Goal: Find contact information: Find contact information

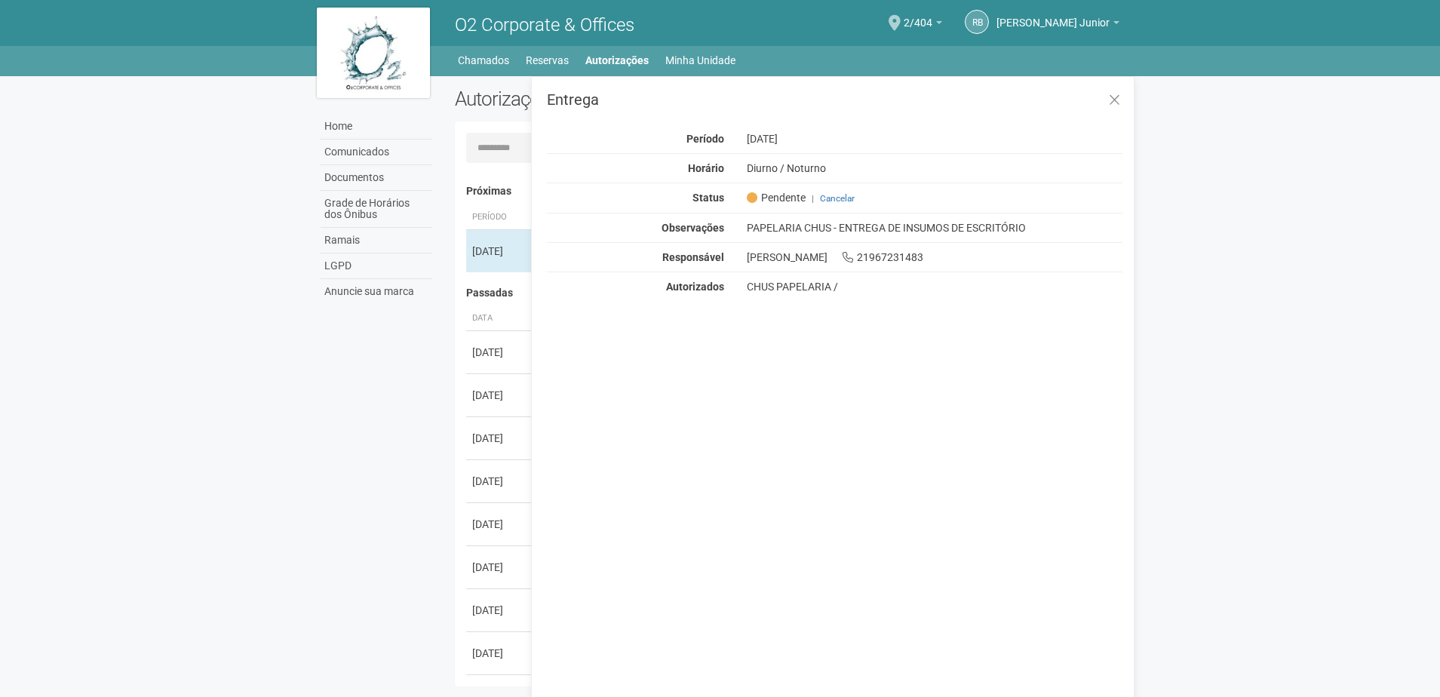
scroll to position [23, 0]
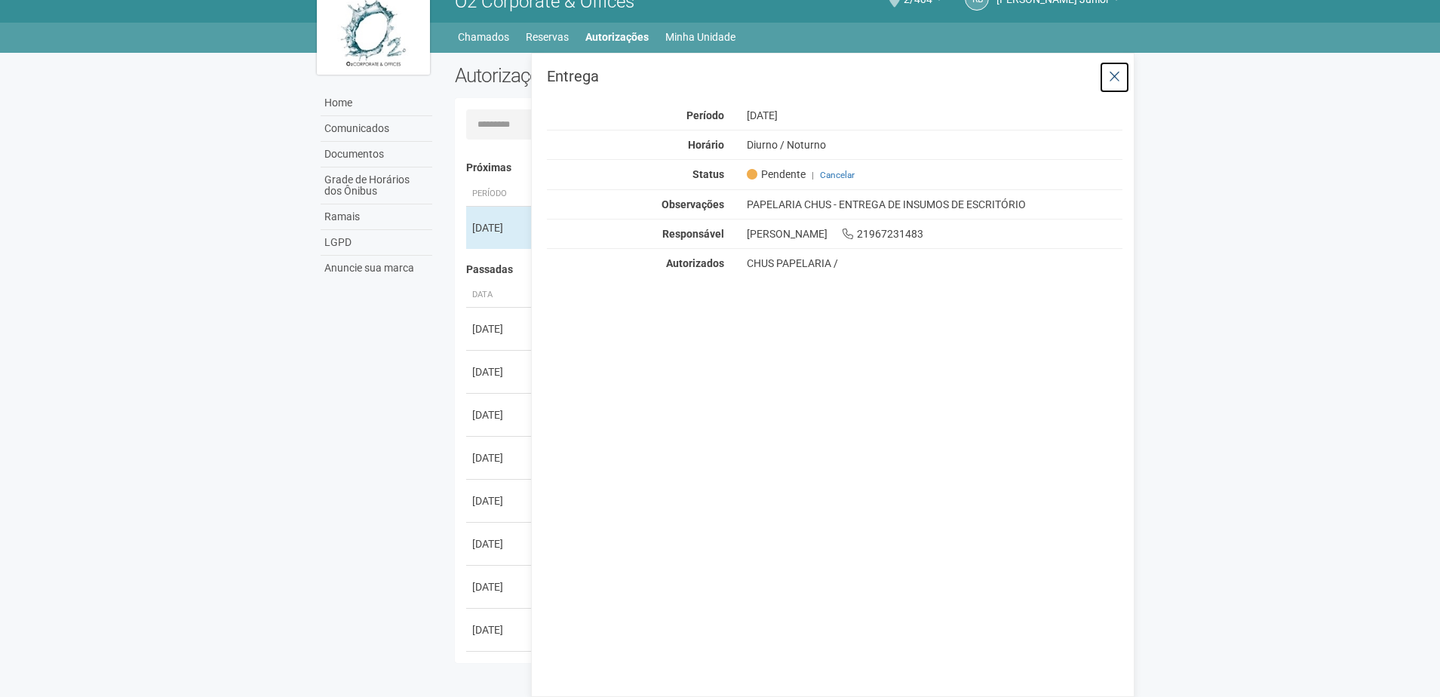
click at [1123, 61] on button at bounding box center [1114, 77] width 31 height 32
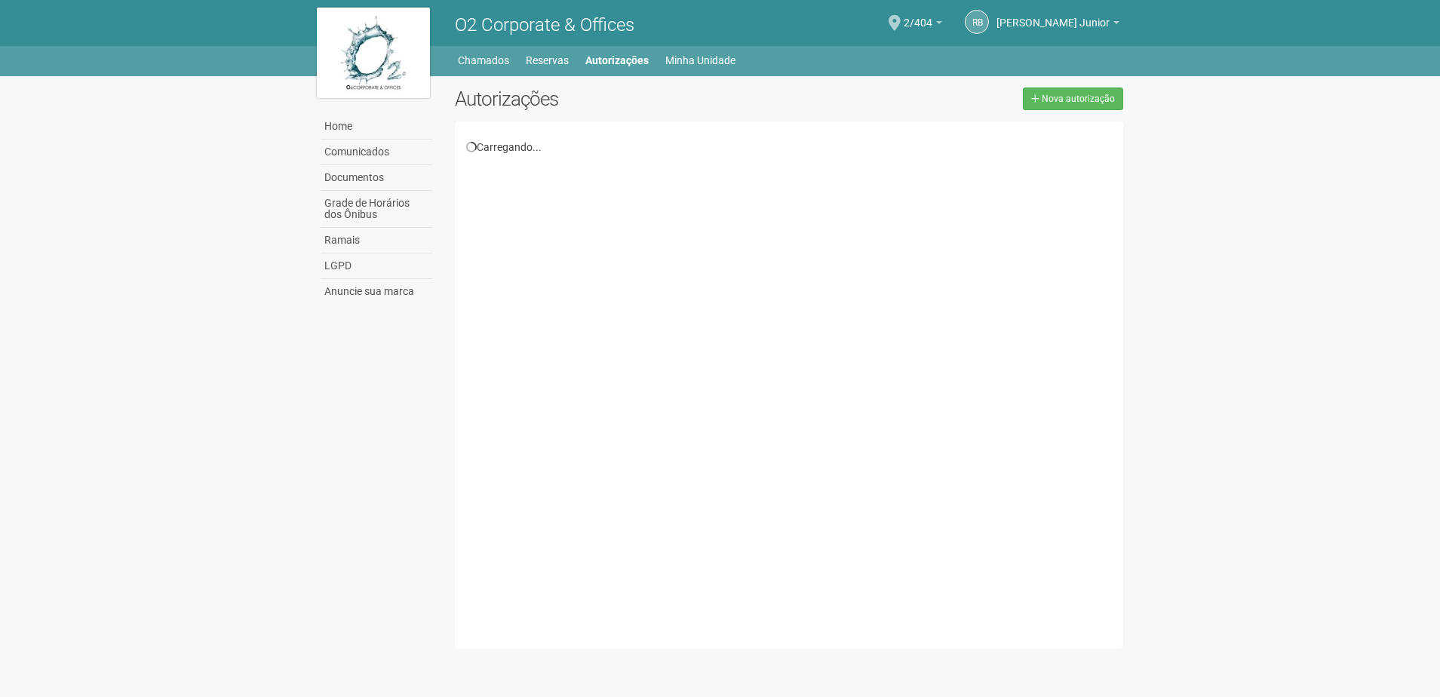
scroll to position [23, 0]
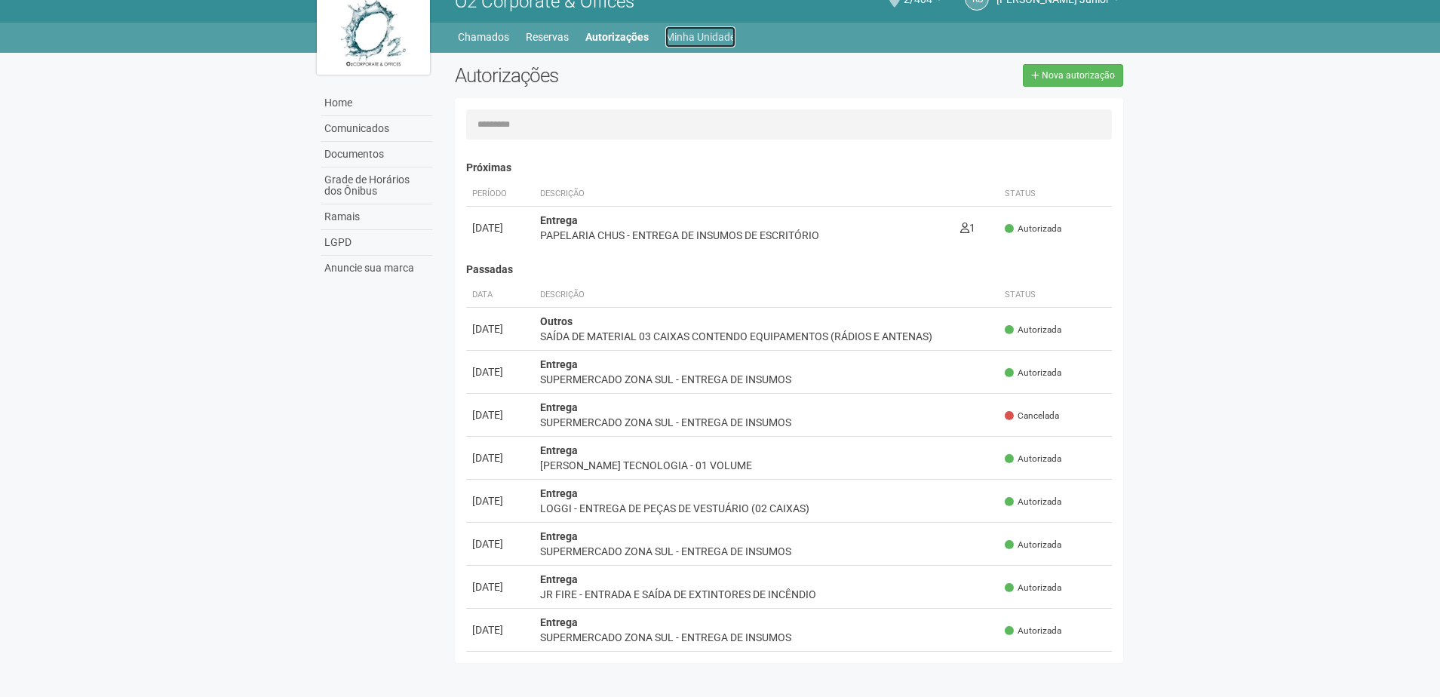
click at [679, 32] on link "Minha Unidade" at bounding box center [700, 36] width 70 height 21
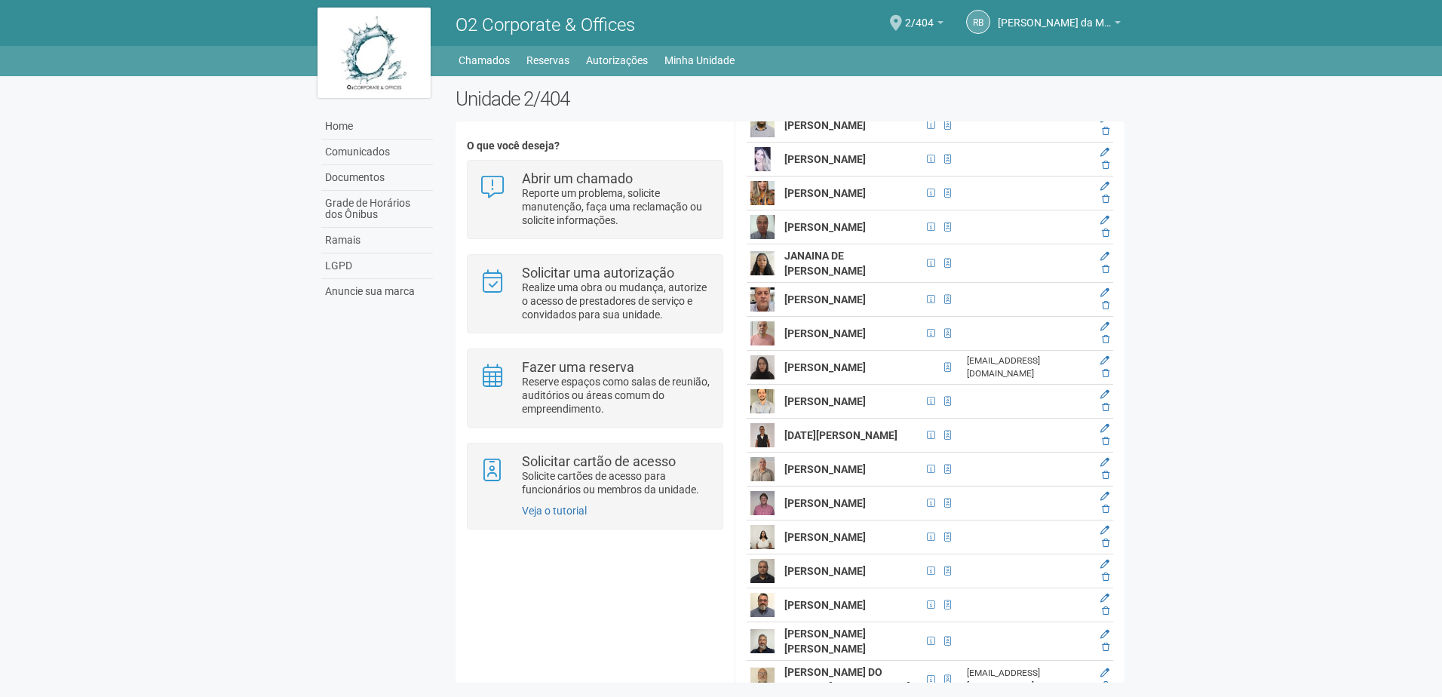
scroll to position [2564, 0]
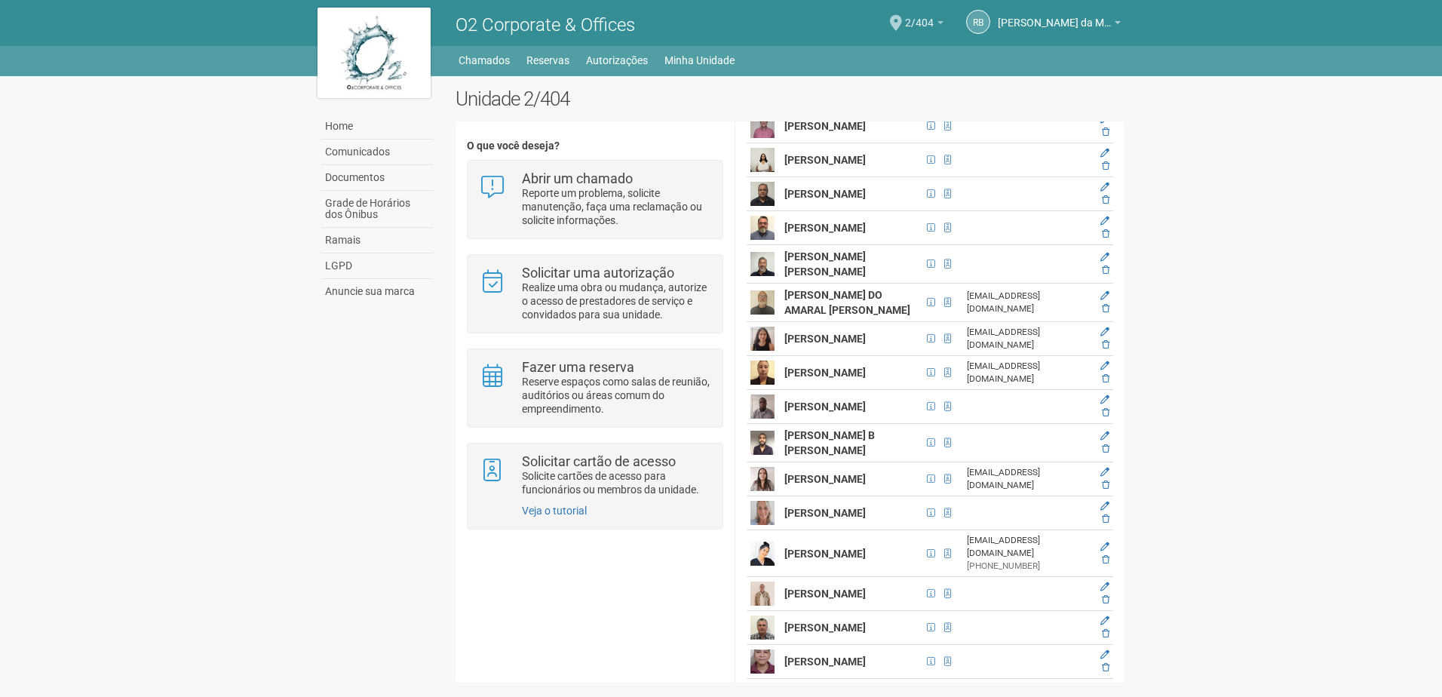
click at [928, 17] on span "2/404" at bounding box center [919, 15] width 29 height 26
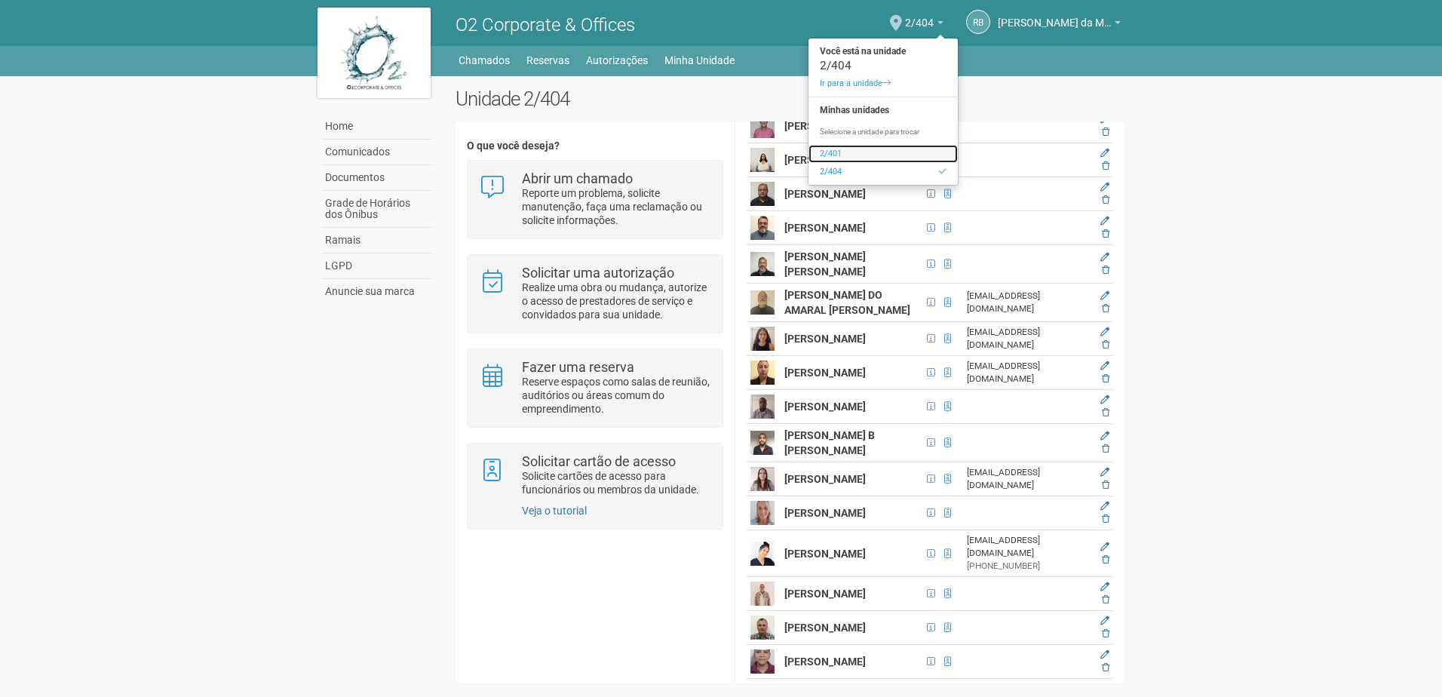
click at [831, 155] on link "2/401" at bounding box center [882, 154] width 149 height 18
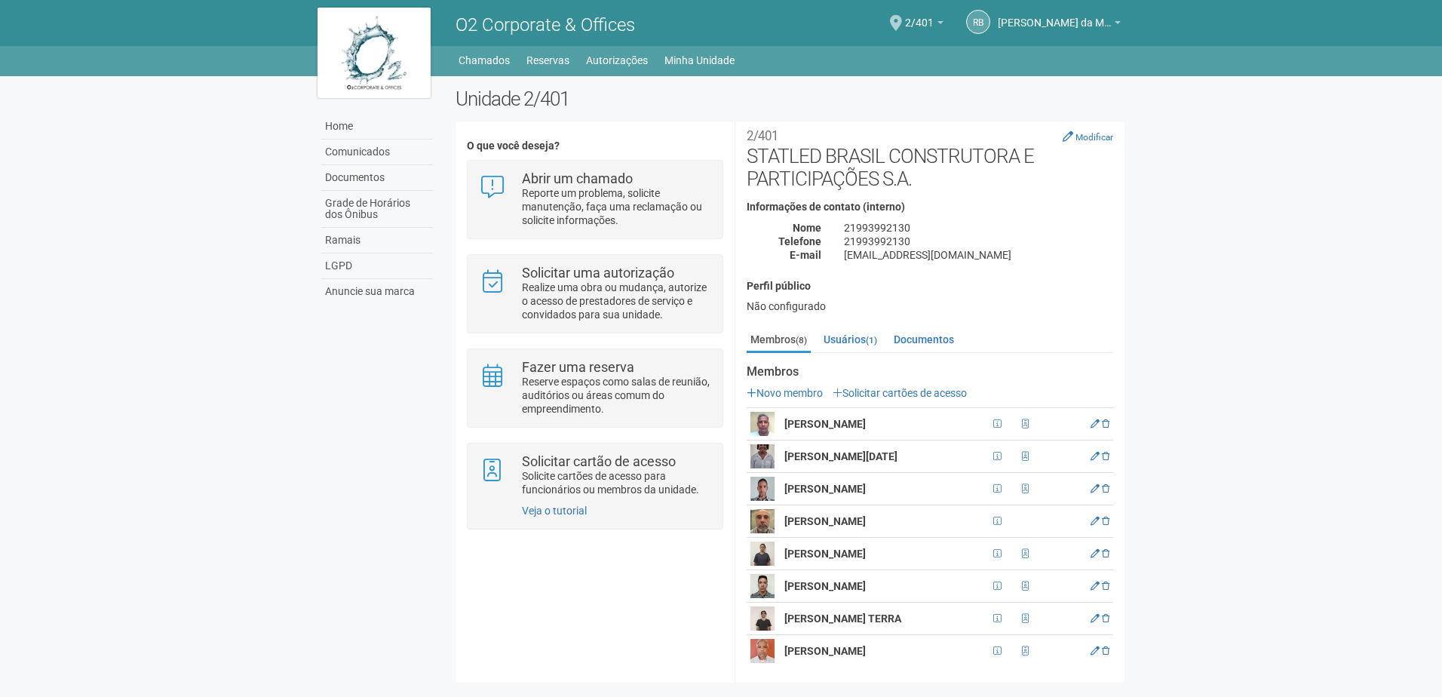
scroll to position [14, 0]
drag, startPoint x: 839, startPoint y: 581, endPoint x: 970, endPoint y: 578, distance: 130.5
click at [970, 578] on td "KLAUS YOICHI STUTZ KOBASHI" at bounding box center [885, 583] width 208 height 32
click at [913, 14] on span "2/401" at bounding box center [919, 15] width 29 height 26
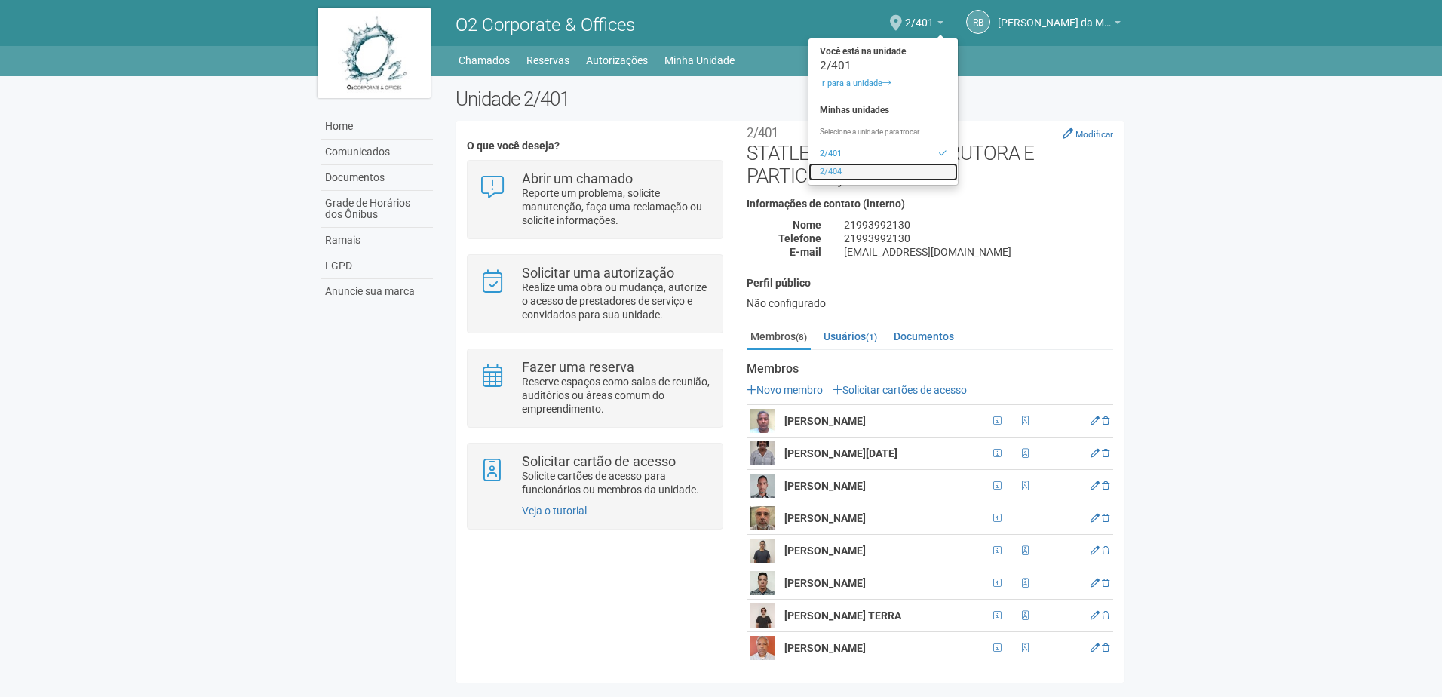
click at [845, 166] on link "2/404" at bounding box center [882, 172] width 149 height 18
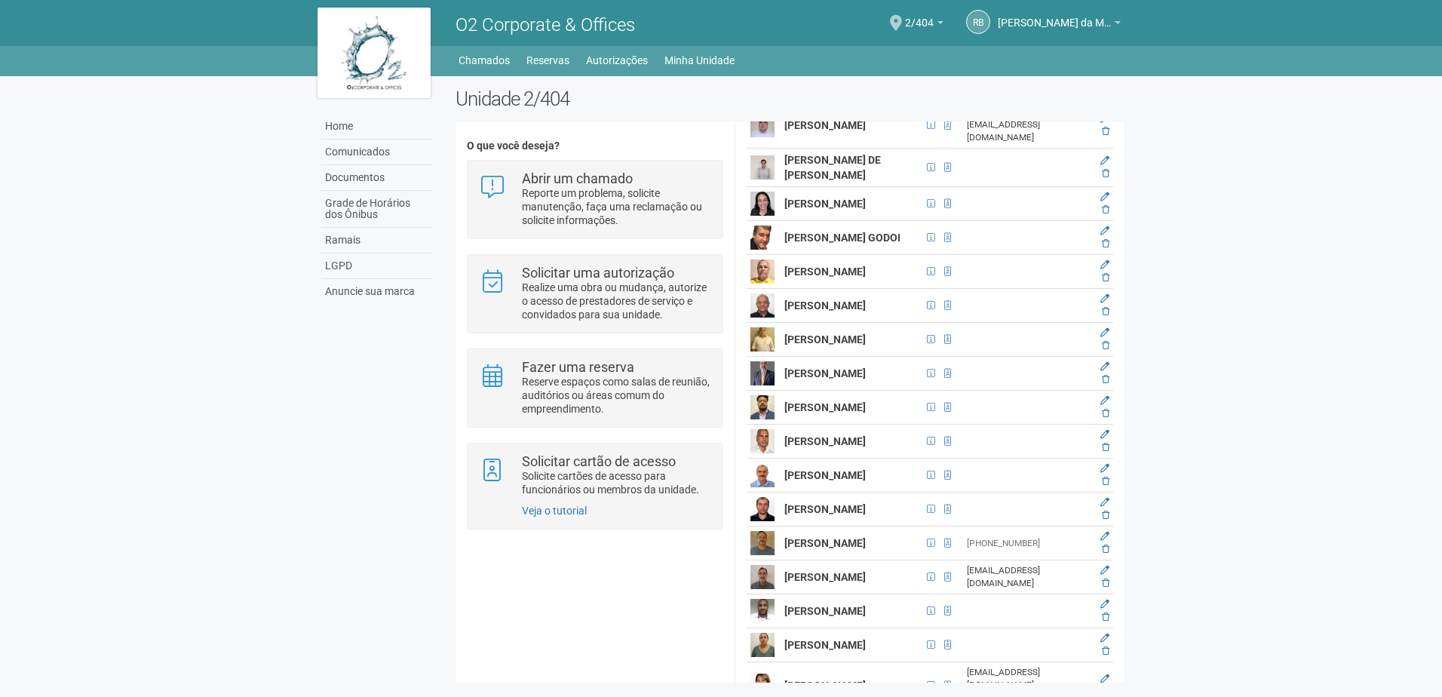
scroll to position [3092, 0]
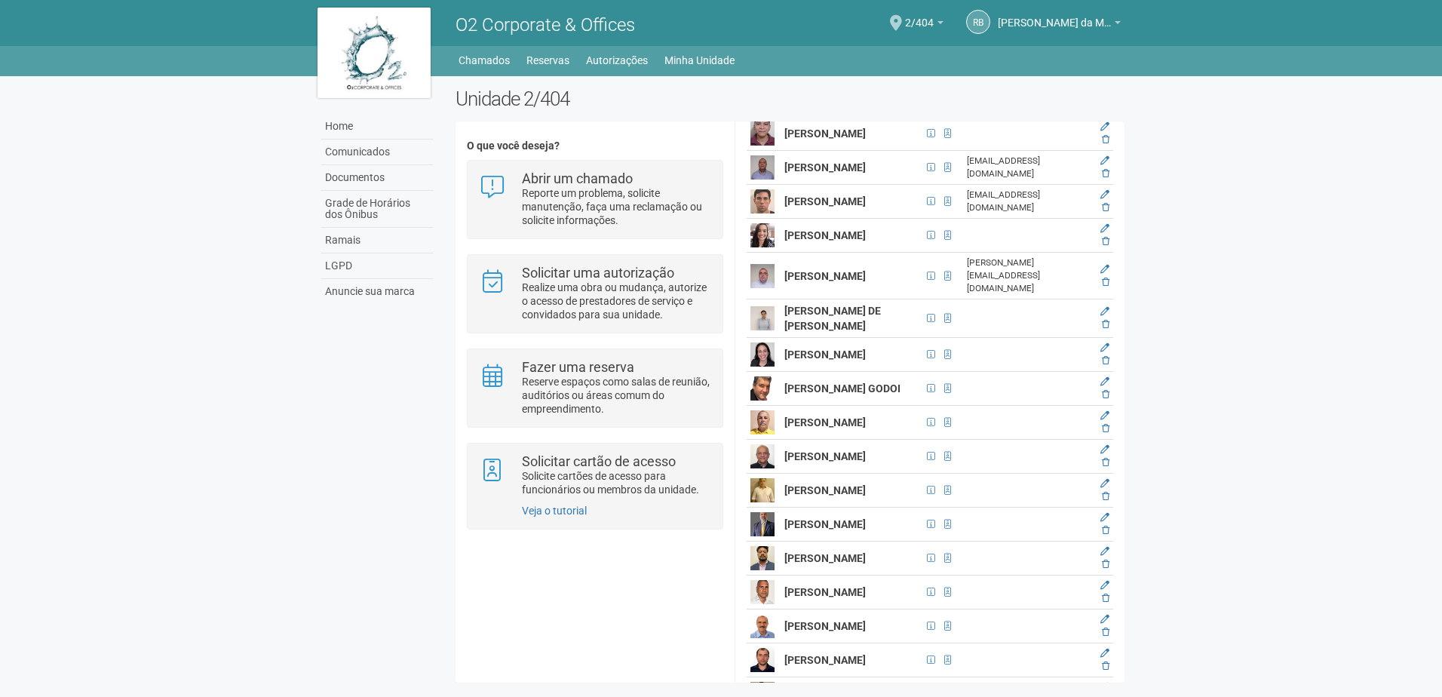
drag, startPoint x: 786, startPoint y: 212, endPoint x: 834, endPoint y: 225, distance: 50.1
drag, startPoint x: 834, startPoint y: 225, endPoint x: 800, endPoint y: 227, distance: 34.0
copy strong "[PERSON_NAME]"
drag, startPoint x: 799, startPoint y: 289, endPoint x: 888, endPoint y: 305, distance: 90.4
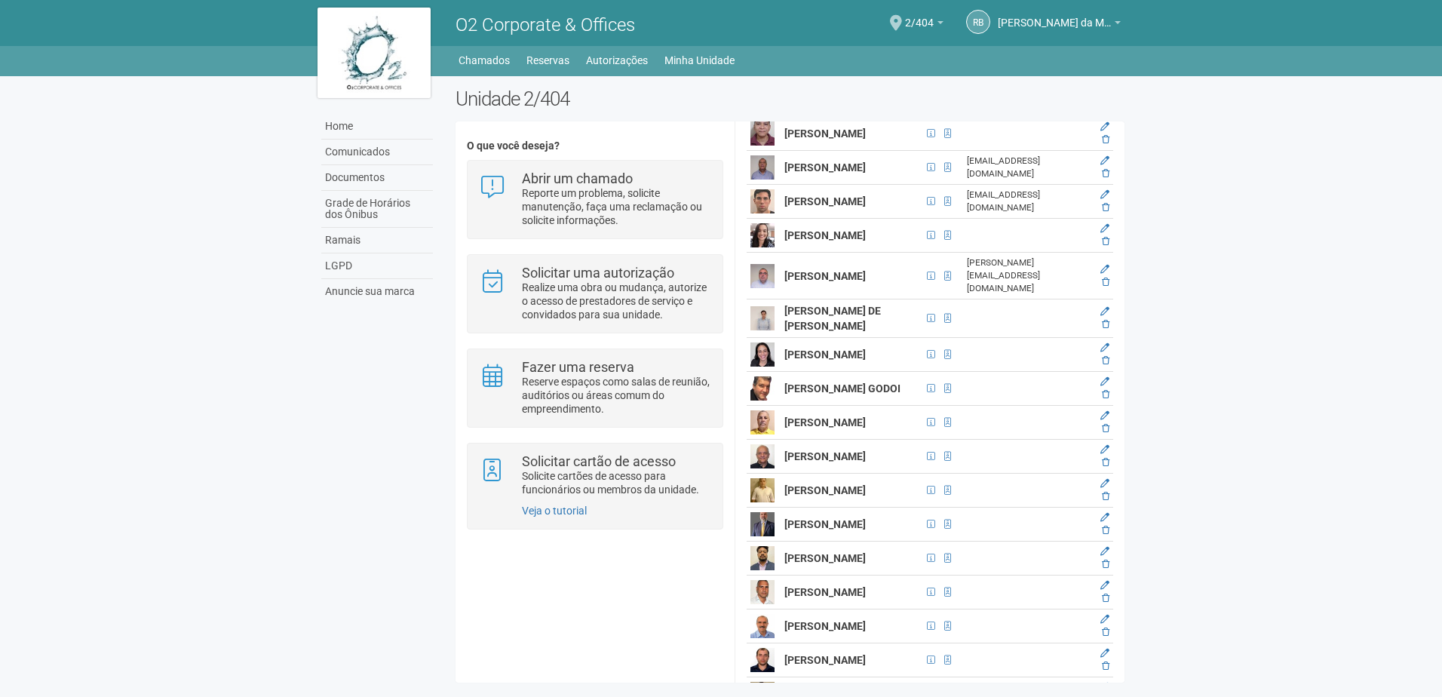
drag, startPoint x: 888, startPoint y: 305, endPoint x: 854, endPoint y: 304, distance: 34.7
copy tr "[PERSON_NAME]"
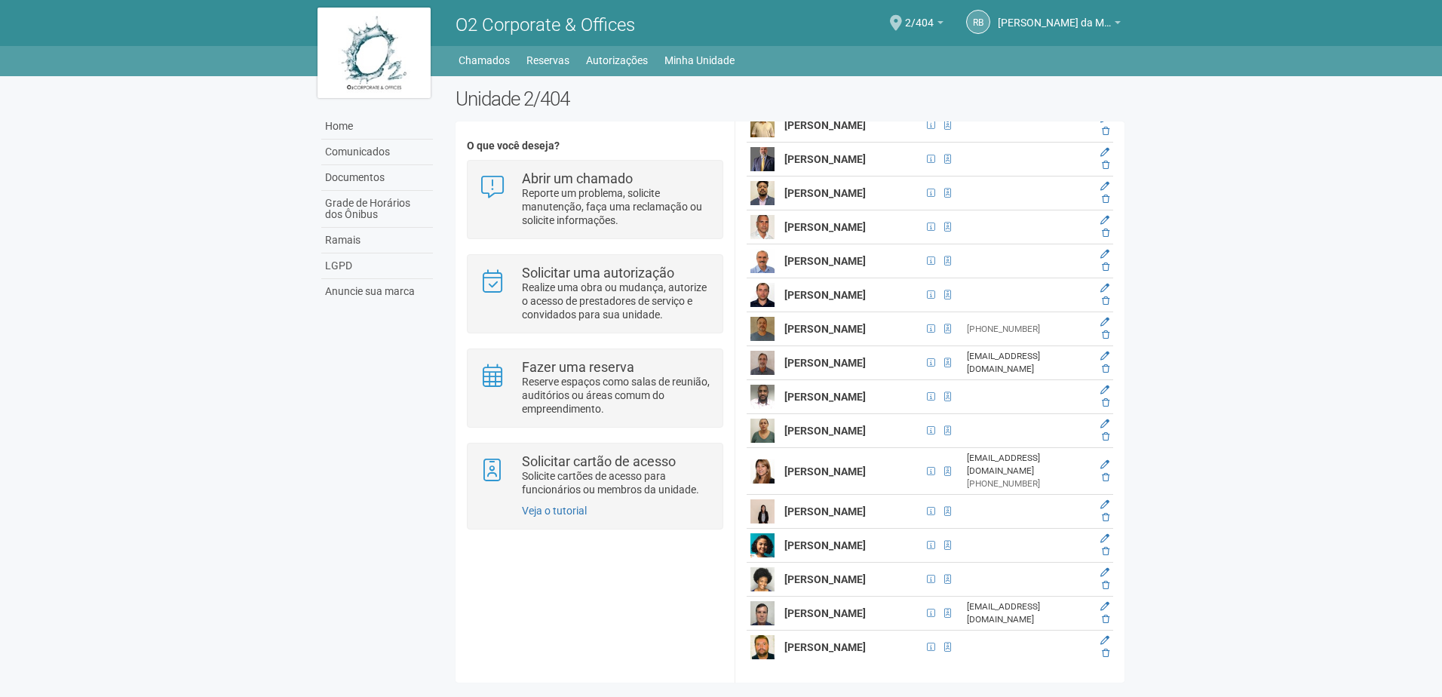
scroll to position [3627, 0]
drag, startPoint x: 786, startPoint y: 198, endPoint x: 851, endPoint y: 238, distance: 76.4
drag, startPoint x: 851, startPoint y: 238, endPoint x: 833, endPoint y: 234, distance: 18.5
copy strong "[PERSON_NAME] DE [PERSON_NAME]"
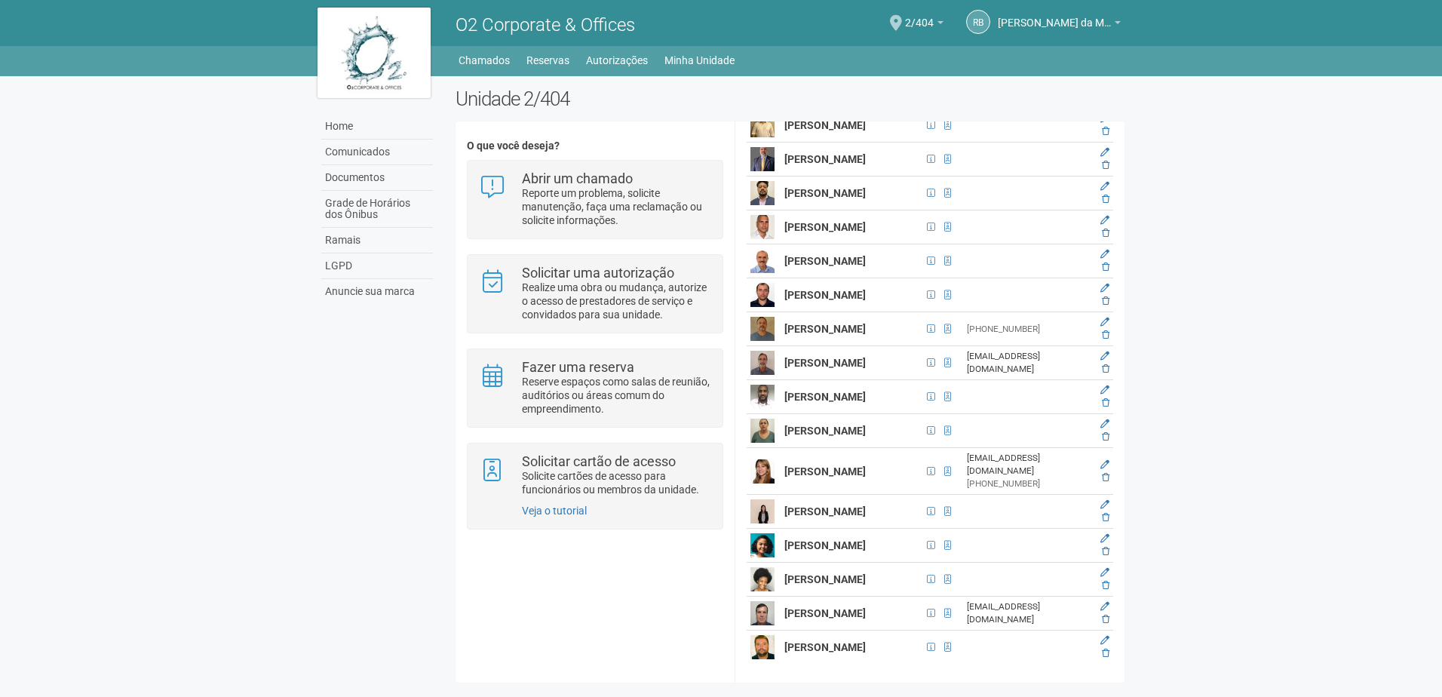
copy strong "[PERSON_NAME] DE [PERSON_NAME]"
click at [870, 346] on td "[PERSON_NAME]" at bounding box center [852, 329] width 142 height 34
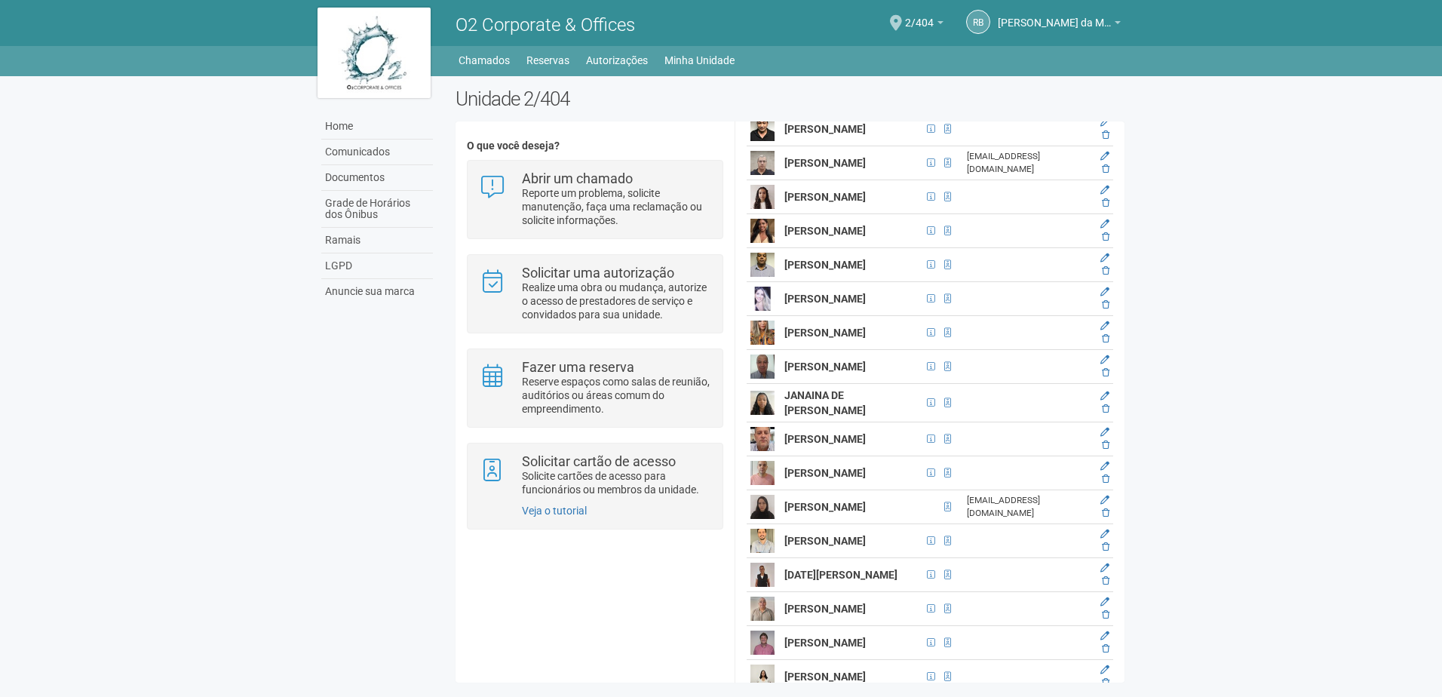
scroll to position [2043, 0]
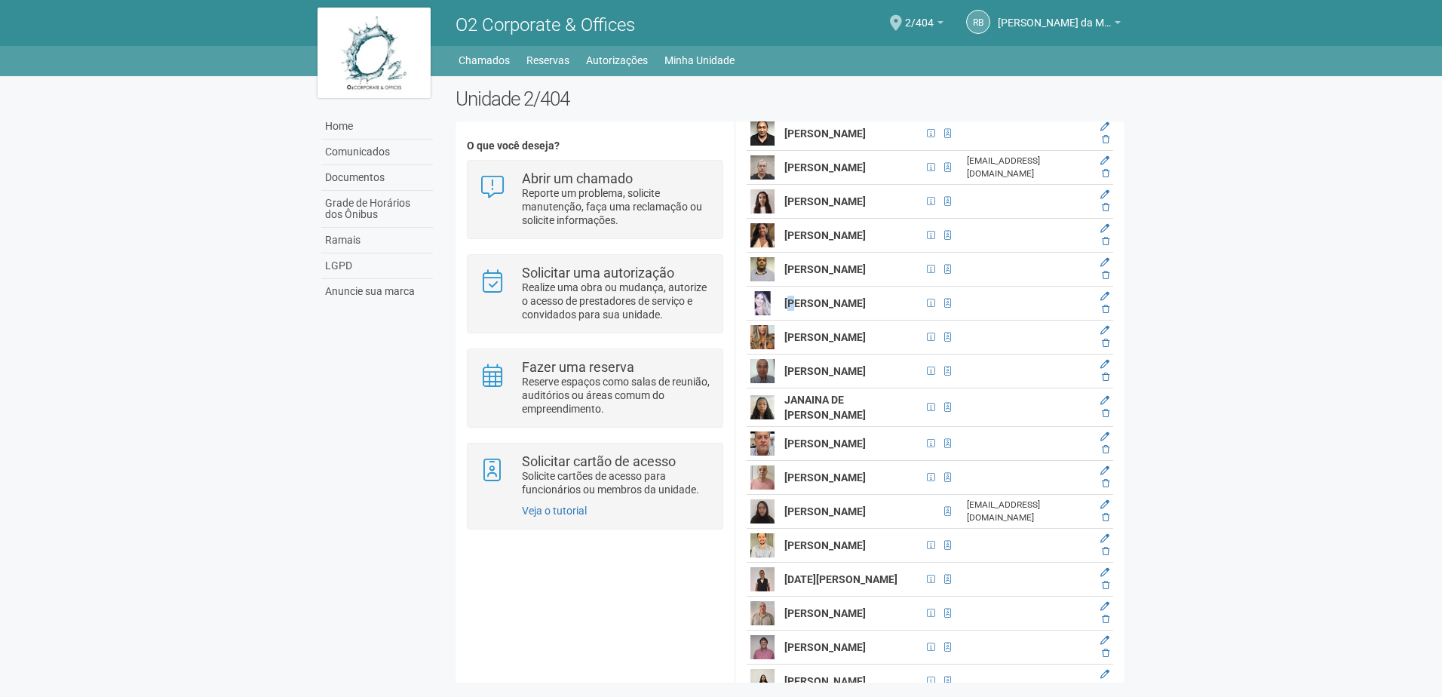
click at [791, 309] on strong "[PERSON_NAME]" at bounding box center [824, 303] width 81 height 12
drag, startPoint x: 791, startPoint y: 549, endPoint x: 783, endPoint y: 548, distance: 8.3
click at [783, 321] on td "[PERSON_NAME]" at bounding box center [852, 304] width 142 height 34
drag, startPoint x: 781, startPoint y: 548, endPoint x: 865, endPoint y: 578, distance: 89.0
click at [865, 321] on td "[PERSON_NAME]" at bounding box center [852, 304] width 142 height 34
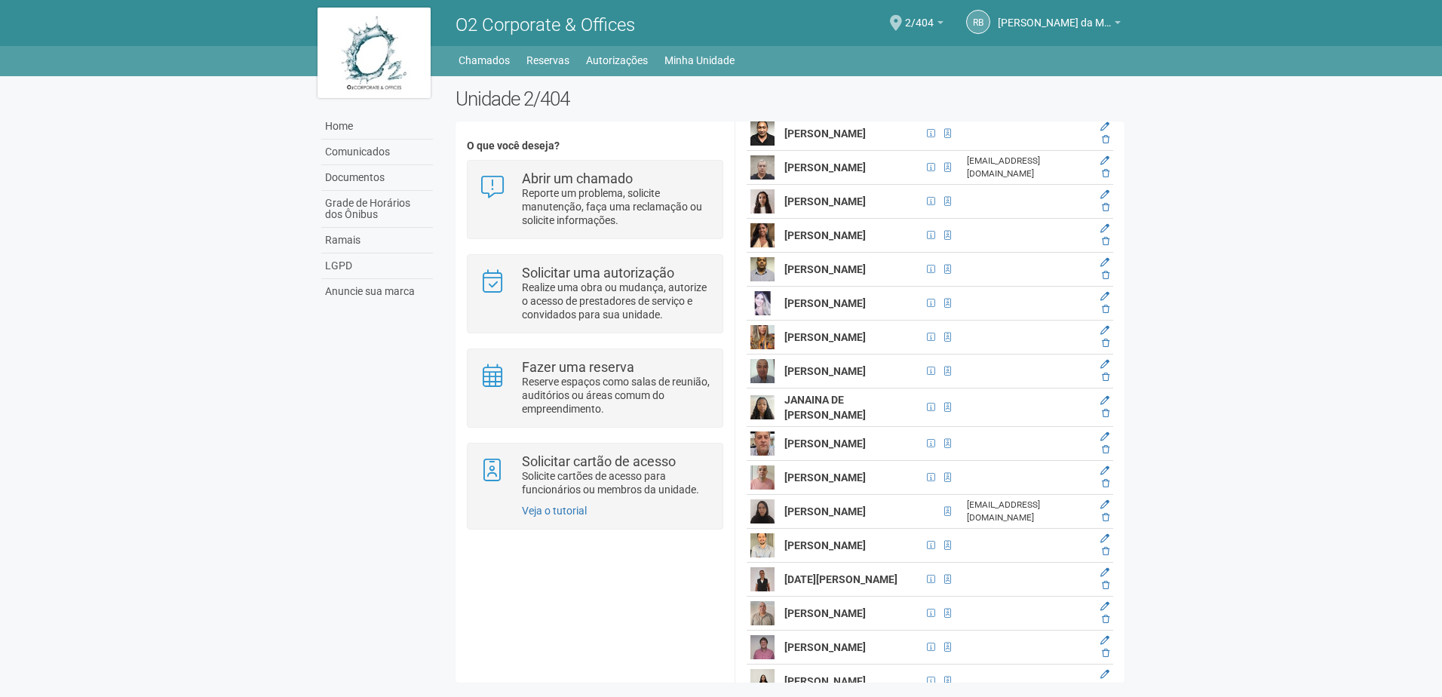
drag, startPoint x: 865, startPoint y: 578, endPoint x: 822, endPoint y: 581, distance: 43.2
copy strong "[PERSON_NAME]"
